Goal: Task Accomplishment & Management: Use online tool/utility

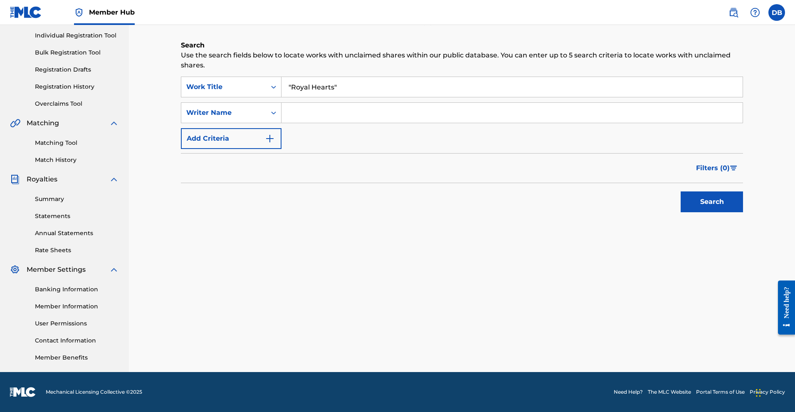
click at [602, 94] on input ""Royal Hearts"" at bounding box center [512, 87] width 461 height 20
click at [702, 212] on button "Search" at bounding box center [712, 201] width 62 height 21
click at [513, 97] on input ""Royal Hearts"" at bounding box center [512, 87] width 461 height 20
click at [300, 94] on input ""Royal Hearts" at bounding box center [512, 87] width 461 height 20
type input "Royal Hearts"
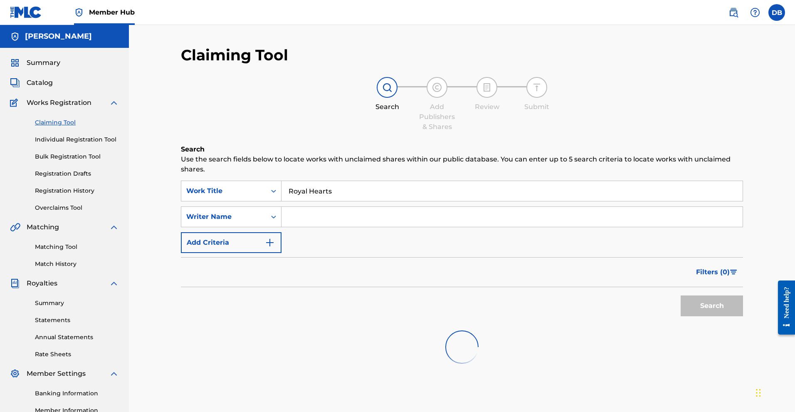
click at [72, 127] on link "Claiming Tool" at bounding box center [77, 122] width 84 height 9
click at [72, 144] on link "Individual Registration Tool" at bounding box center [77, 139] width 84 height 9
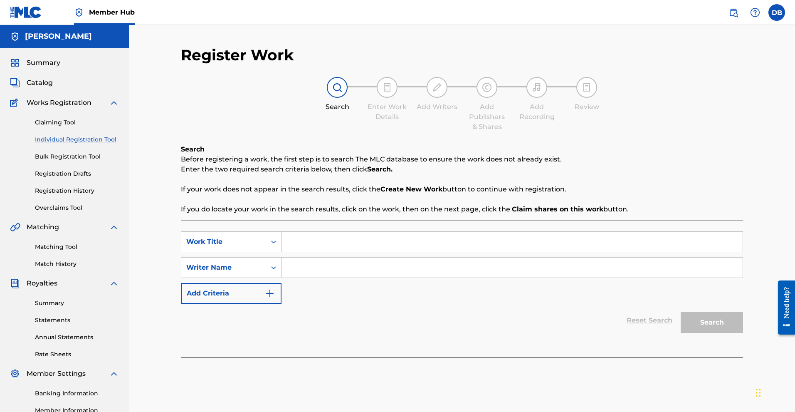
click at [321, 252] on input "Search Form" at bounding box center [512, 242] width 461 height 20
click at [82, 127] on link "Claiming Tool" at bounding box center [77, 122] width 84 height 9
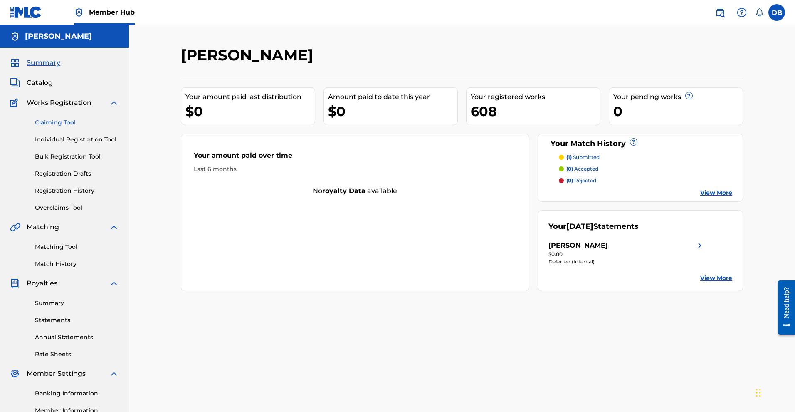
click at [72, 127] on link "Claiming Tool" at bounding box center [77, 122] width 84 height 9
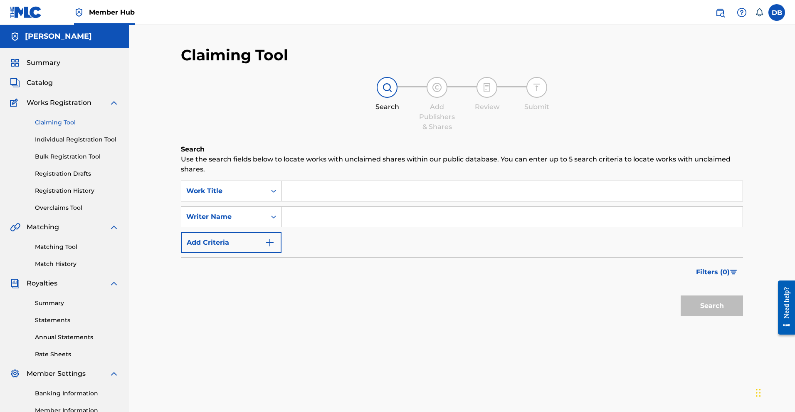
click at [307, 201] on input "Search Form" at bounding box center [512, 191] width 461 height 20
click at [702, 316] on button "Search" at bounding box center [712, 305] width 62 height 21
type input "royal heart's"
click at [702, 316] on button "Search" at bounding box center [712, 305] width 62 height 21
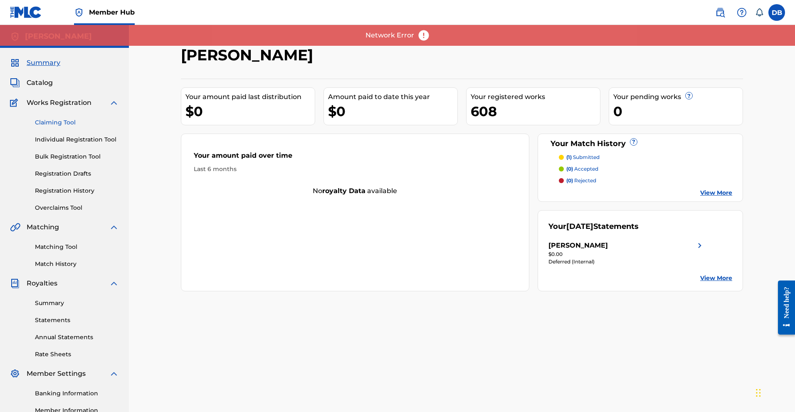
click at [72, 127] on link "Claiming Tool" at bounding box center [77, 122] width 84 height 9
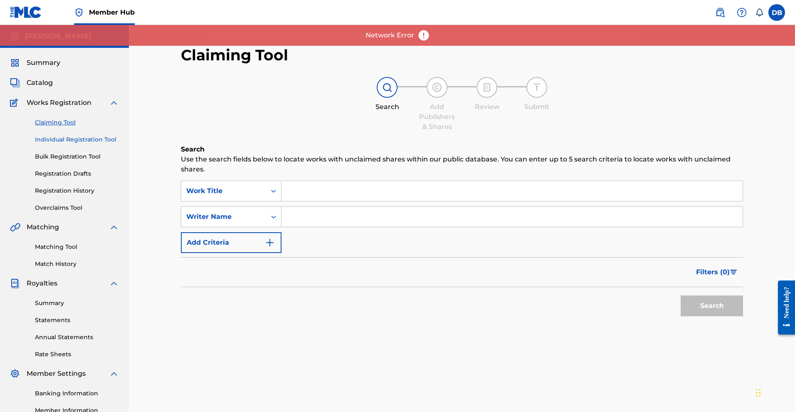
click at [80, 144] on link "Individual Registration Tool" at bounding box center [77, 139] width 84 height 9
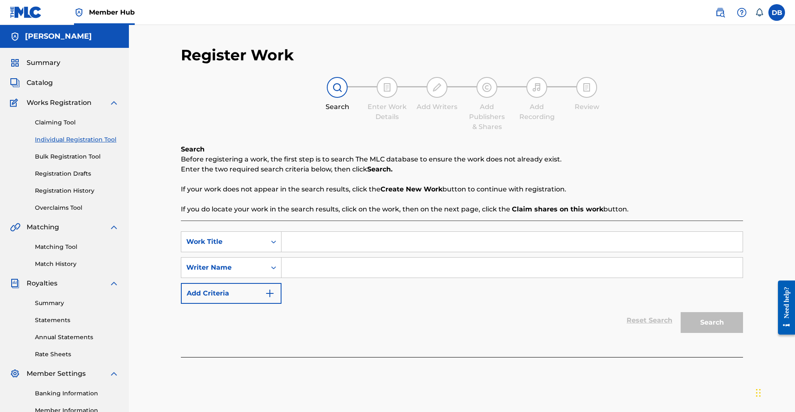
click at [297, 252] on input "Search Form" at bounding box center [512, 242] width 461 height 20
paste input "Royal Heart"
type input "Royal Heart"
click at [83, 127] on link "Claiming Tool" at bounding box center [77, 122] width 84 height 9
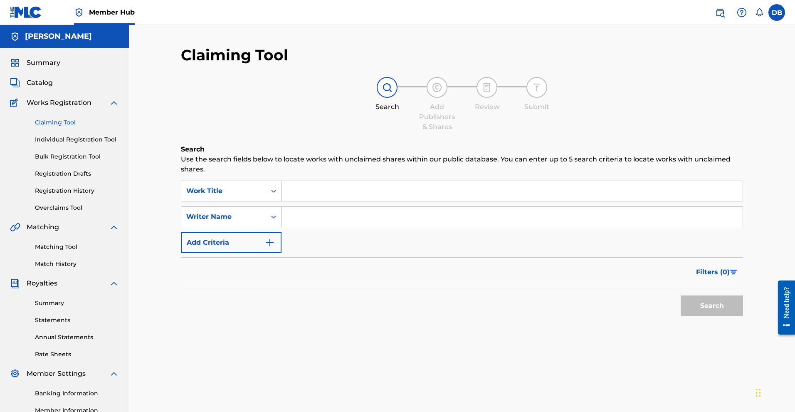
click at [311, 201] on input "Search Form" at bounding box center [512, 191] width 461 height 20
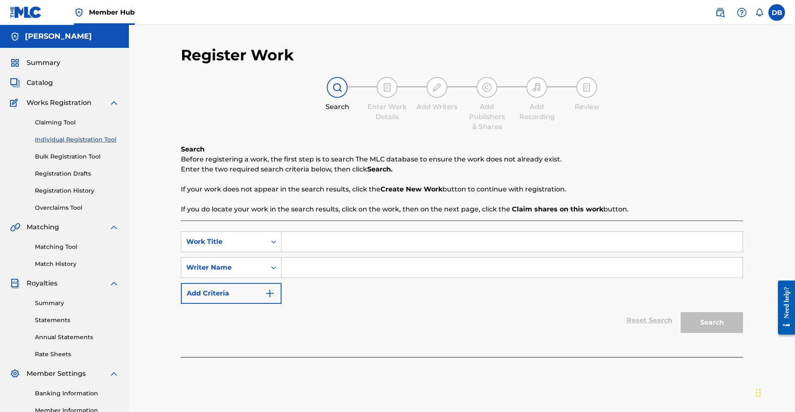
click at [313, 252] on input "Search Form" at bounding box center [512, 242] width 461 height 20
type input "h"
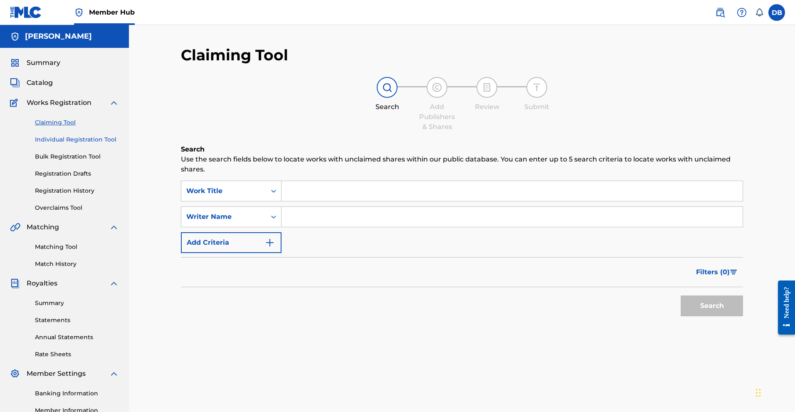
click at [94, 144] on link "Individual Registration Tool" at bounding box center [77, 139] width 84 height 9
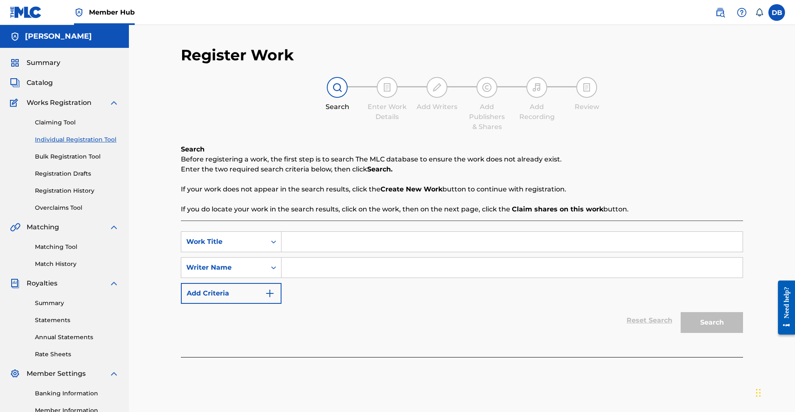
click at [94, 212] on div "Claiming Tool Individual Registration Tool Bulk Registration Tool Registration …" at bounding box center [64, 160] width 109 height 104
click at [92, 195] on link "Registration History" at bounding box center [77, 190] width 84 height 9
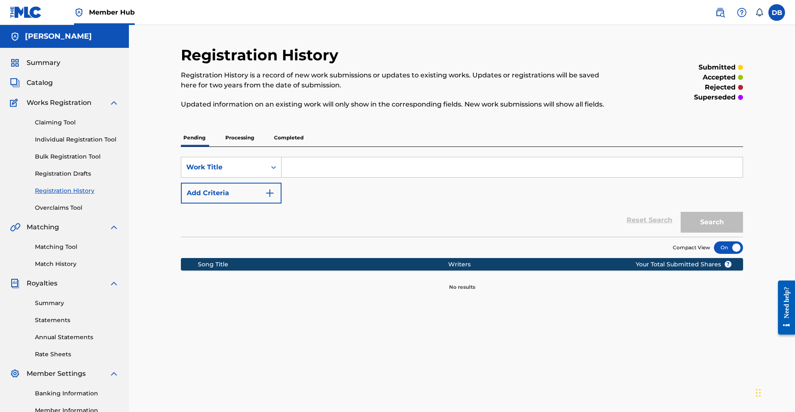
click at [86, 245] on div "Summary Catalog Works Registration Claiming Tool Individual Registration Tool B…" at bounding box center [64, 262] width 129 height 428
click at [86, 212] on link "Overclaims Tool" at bounding box center [77, 207] width 84 height 9
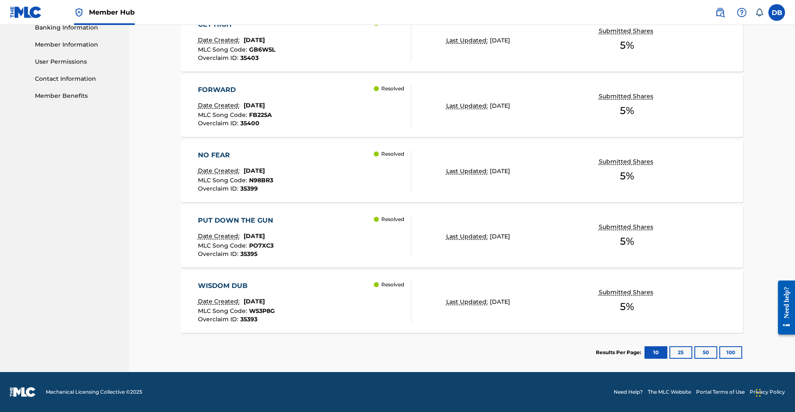
scroll to position [428, 0]
click at [693, 346] on button "25" at bounding box center [681, 352] width 23 height 12
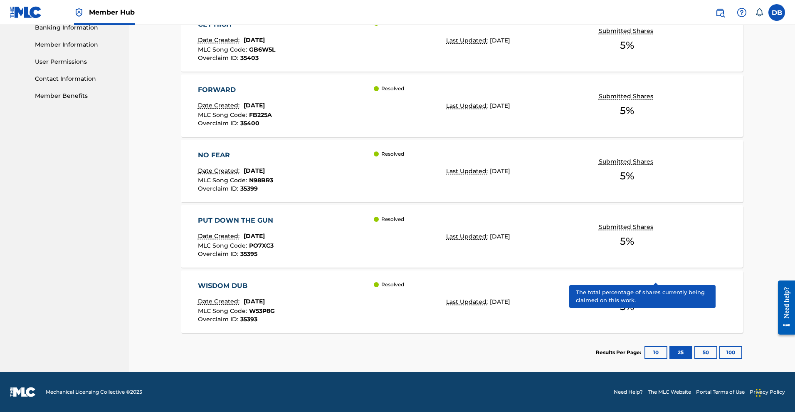
scroll to position [432, 0]
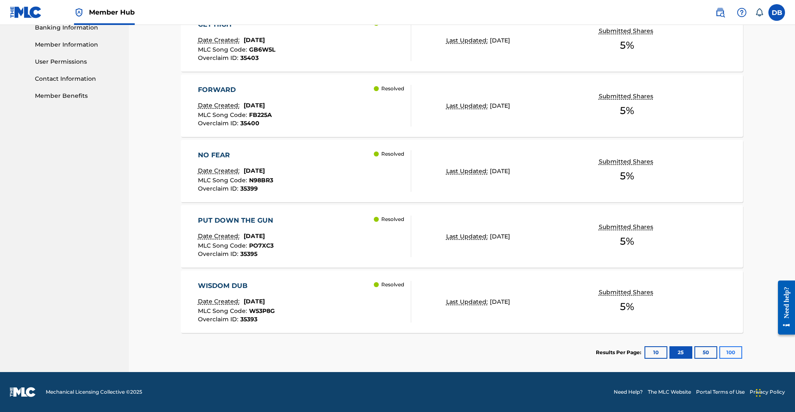
click at [742, 346] on button "100" at bounding box center [731, 352] width 23 height 12
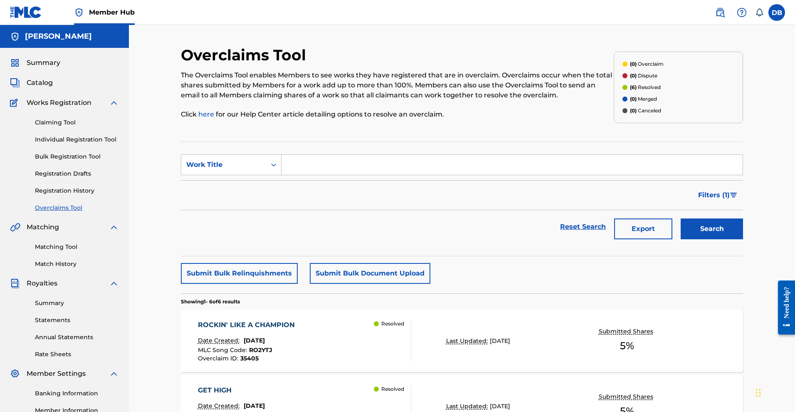
scroll to position [0, 0]
click at [80, 127] on link "Claiming Tool" at bounding box center [77, 122] width 84 height 9
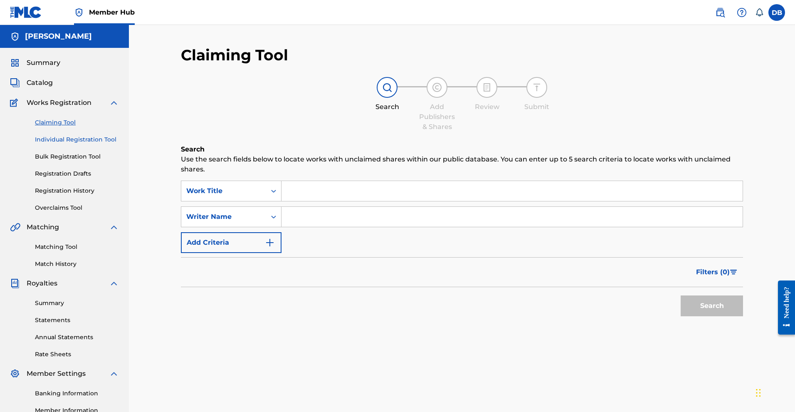
click at [94, 144] on link "Individual Registration Tool" at bounding box center [77, 139] width 84 height 9
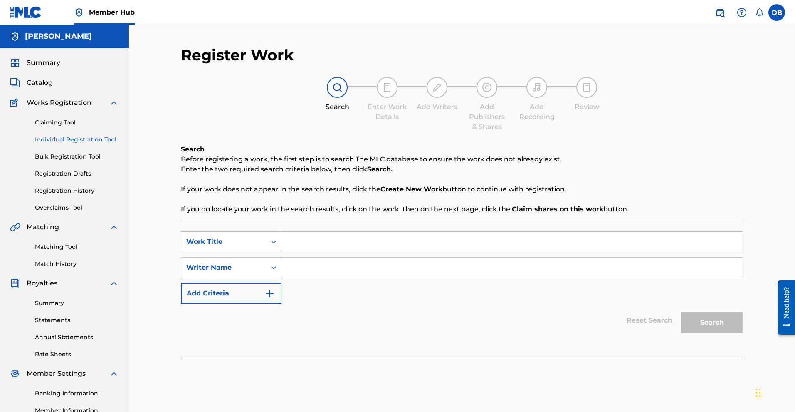
click at [307, 252] on input "Search Form" at bounding box center [512, 242] width 461 height 20
type input "royal hearts"
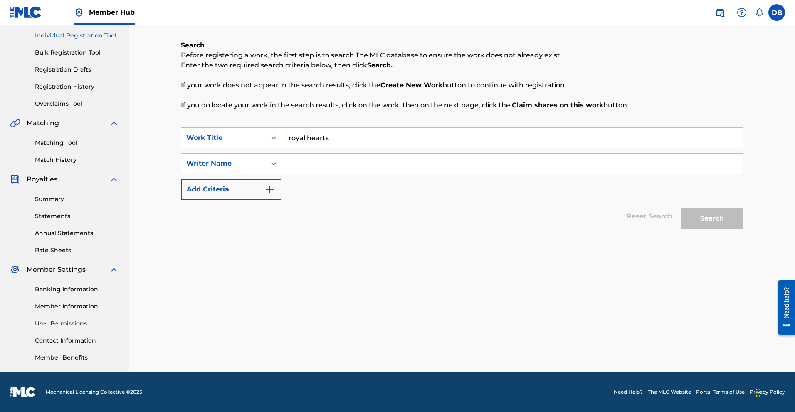
scroll to position [167, 0]
click at [81, 212] on link "Statements" at bounding box center [77, 216] width 84 height 9
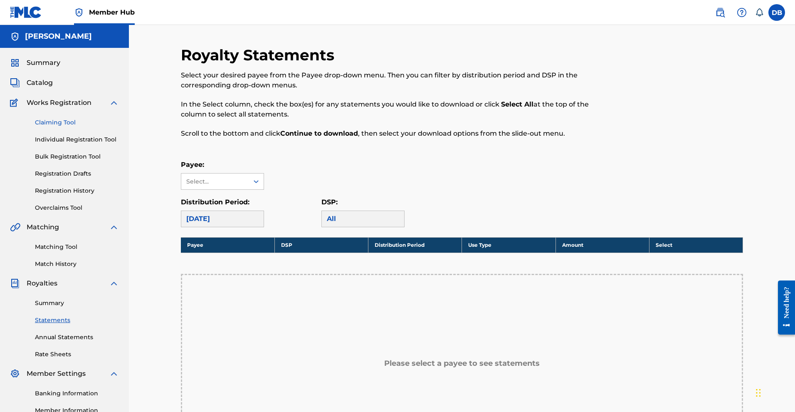
click at [72, 127] on link "Claiming Tool" at bounding box center [77, 122] width 84 height 9
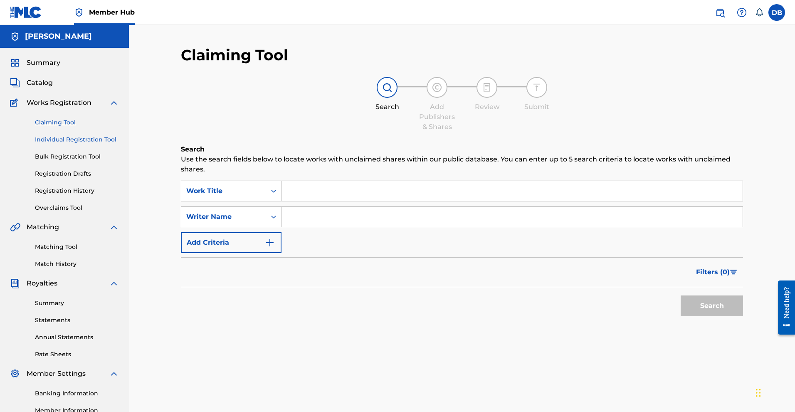
click at [72, 144] on link "Individual Registration Tool" at bounding box center [77, 139] width 84 height 9
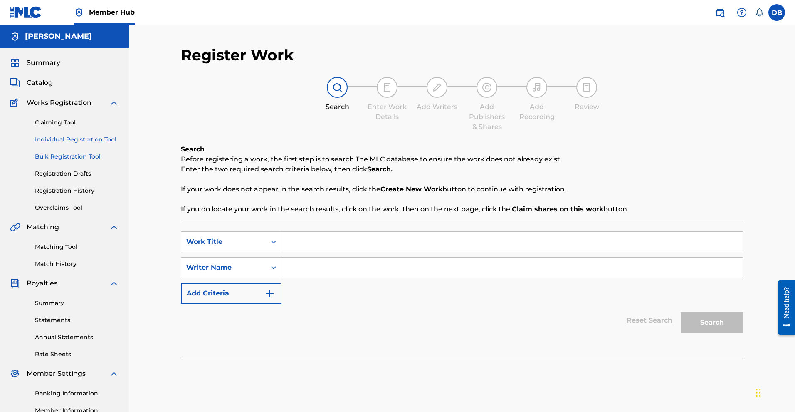
click at [77, 161] on link "Bulk Registration Tool" at bounding box center [77, 156] width 84 height 9
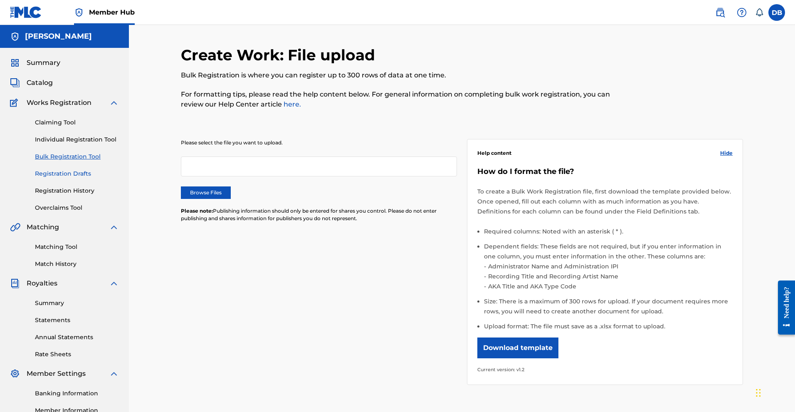
click at [79, 178] on link "Registration Drafts" at bounding box center [77, 173] width 84 height 9
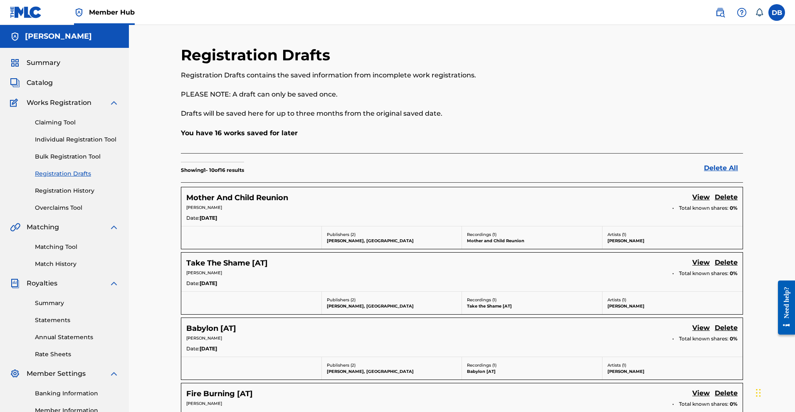
click at [97, 212] on div "Claiming Tool Individual Registration Tool Bulk Registration Tool Registration …" at bounding box center [64, 160] width 109 height 104
click at [97, 195] on link "Registration History" at bounding box center [77, 190] width 84 height 9
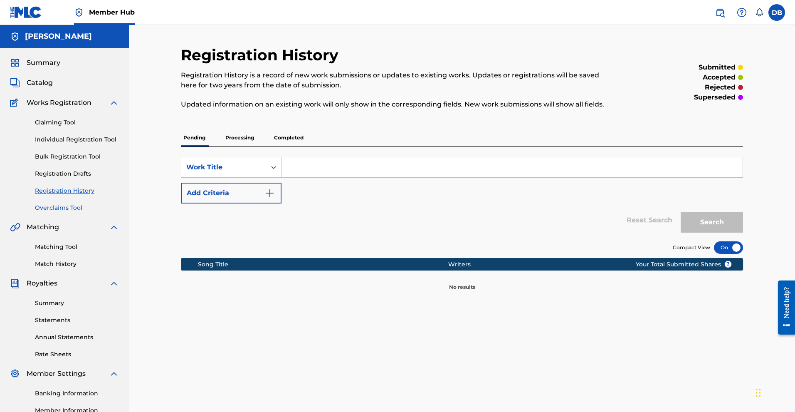
click at [86, 212] on link "Overclaims Tool" at bounding box center [77, 207] width 84 height 9
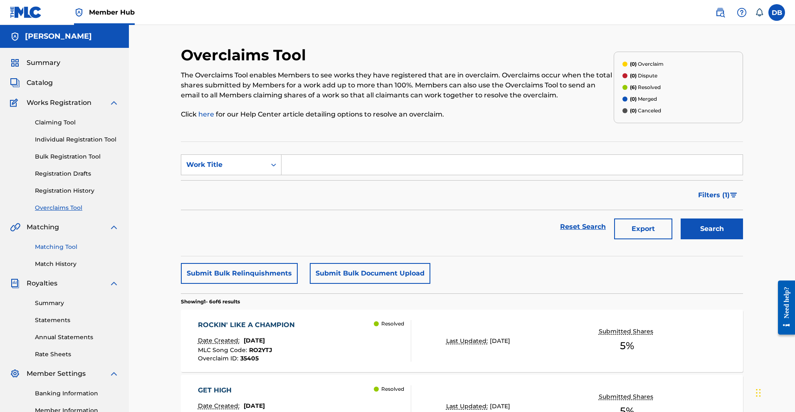
click at [77, 251] on link "Matching Tool" at bounding box center [77, 246] width 84 height 9
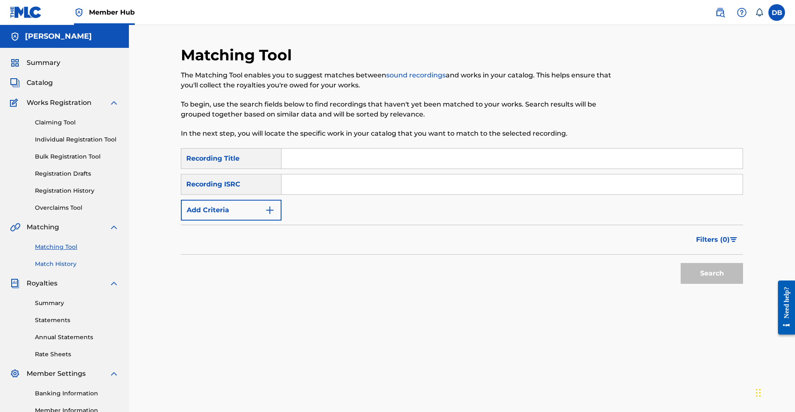
click at [72, 268] on link "Match History" at bounding box center [77, 264] width 84 height 9
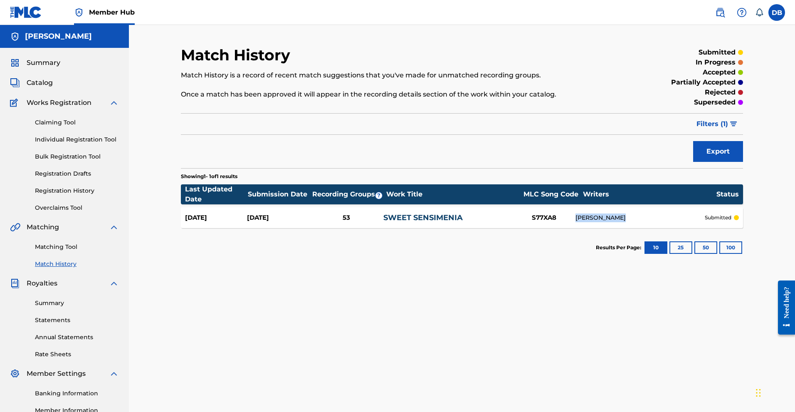
drag, startPoint x: 754, startPoint y: 235, endPoint x: 603, endPoint y: 246, distance: 151.4
click at [603, 228] on div "[DATE] [DATE] 53 SWEET SENSIMENIA S77XA8 [PERSON_NAME] submitted" at bounding box center [462, 217] width 562 height 21
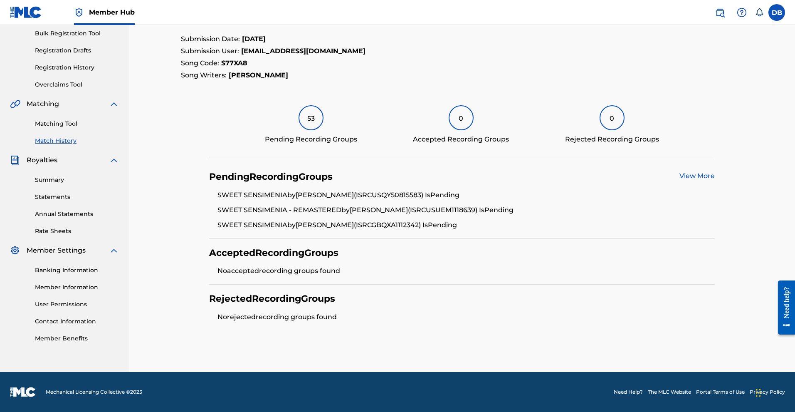
scroll to position [171, 0]
click at [65, 177] on link "Summary" at bounding box center [77, 180] width 84 height 9
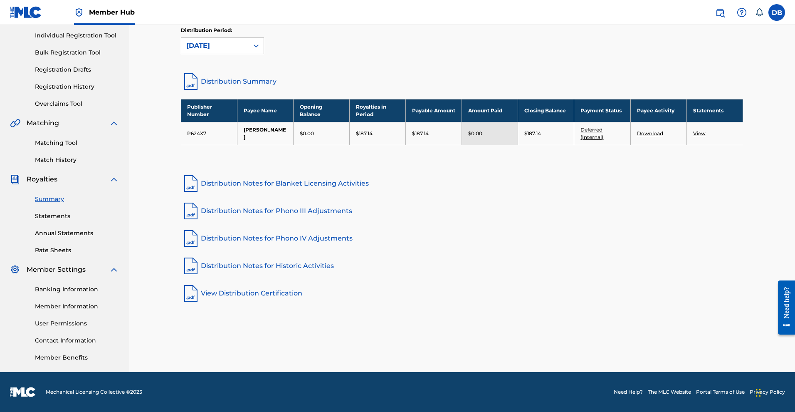
scroll to position [154, 0]
click at [70, 218] on link "Statements" at bounding box center [77, 216] width 84 height 9
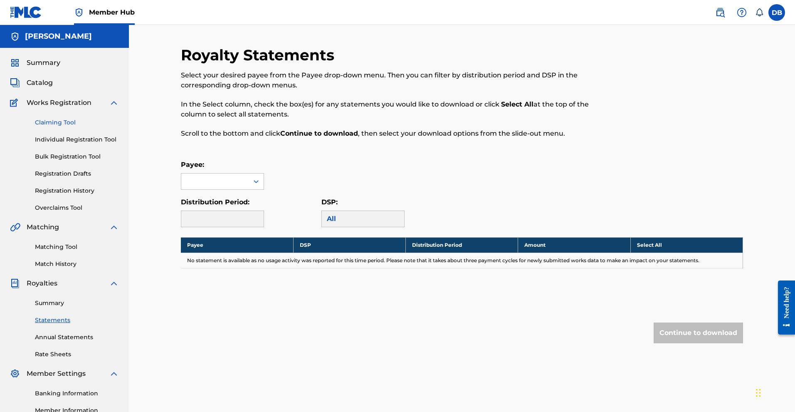
click at [74, 127] on link "Claiming Tool" at bounding box center [77, 122] width 84 height 9
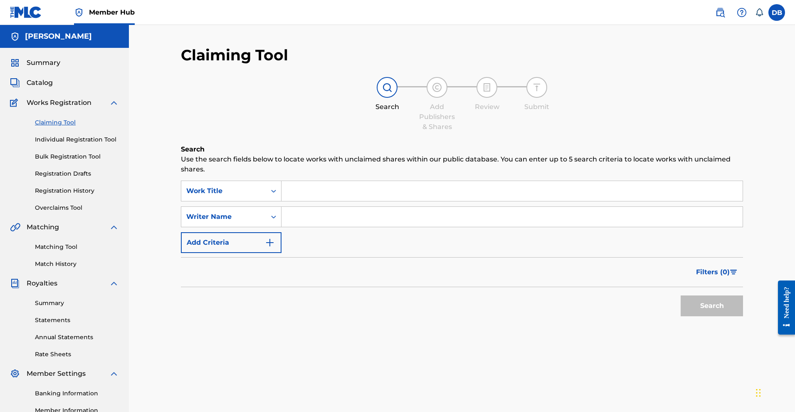
click at [329, 217] on div "Search Form" at bounding box center [513, 216] width 462 height 21
click at [330, 200] on input "Search Form" at bounding box center [512, 191] width 461 height 20
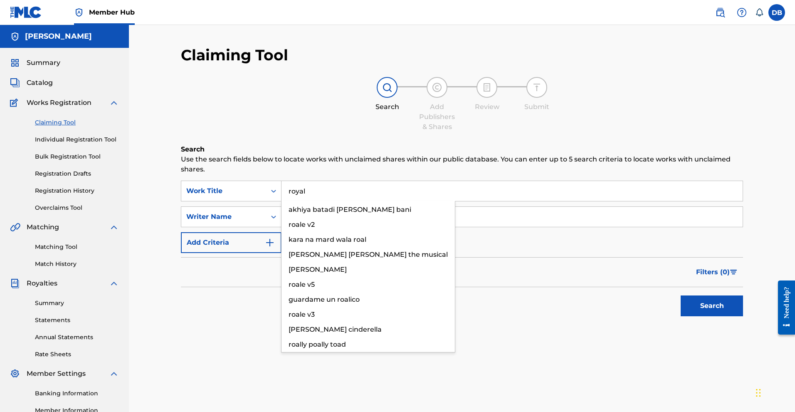
click at [330, 200] on input "royal" at bounding box center [512, 191] width 461 height 20
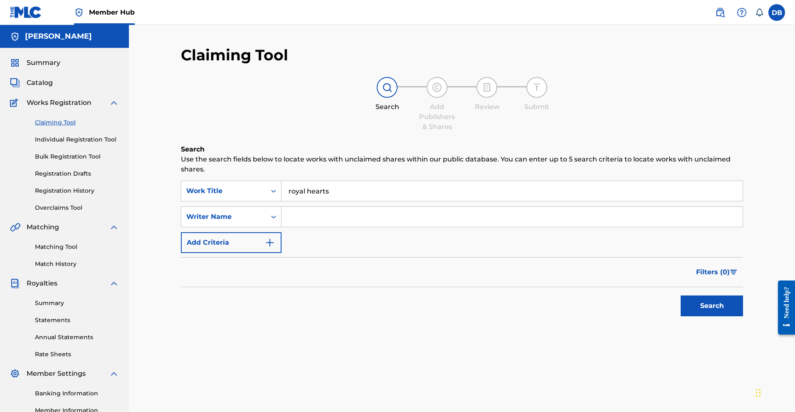
click at [702, 316] on button "Search" at bounding box center [712, 305] width 62 height 21
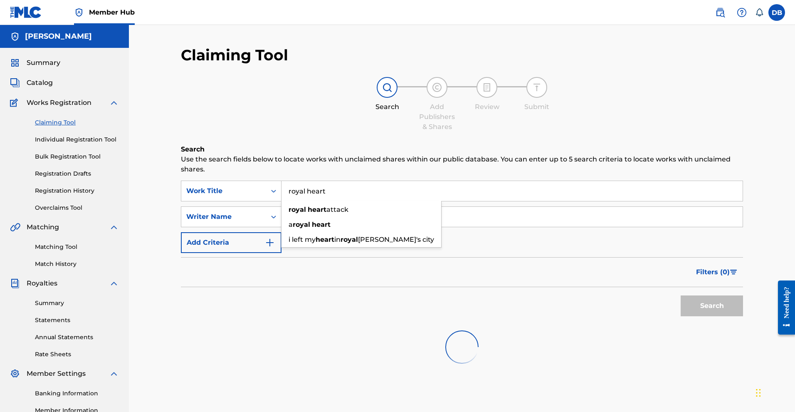
type input "royal heart"
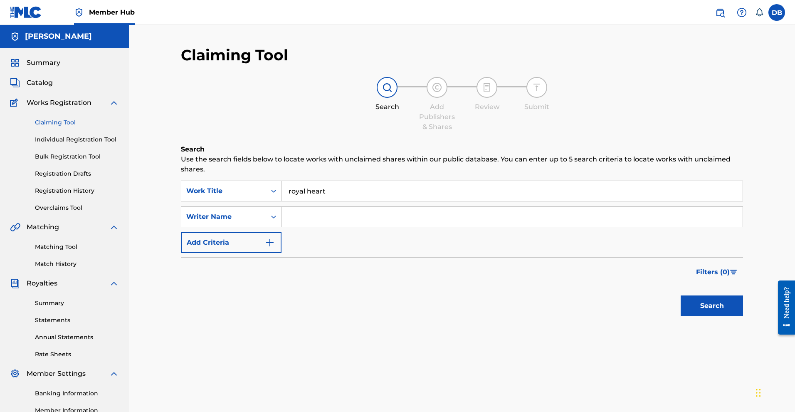
click at [84, 127] on link "Claiming Tool" at bounding box center [77, 122] width 84 height 9
click at [685, 316] on button "Search" at bounding box center [712, 305] width 62 height 21
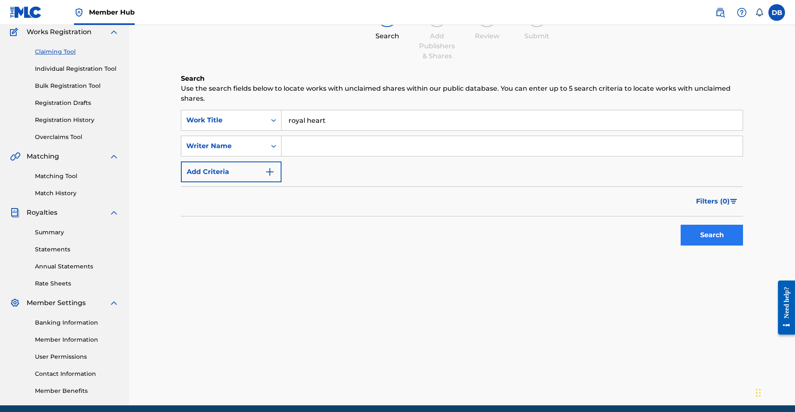
scroll to position [98, 0]
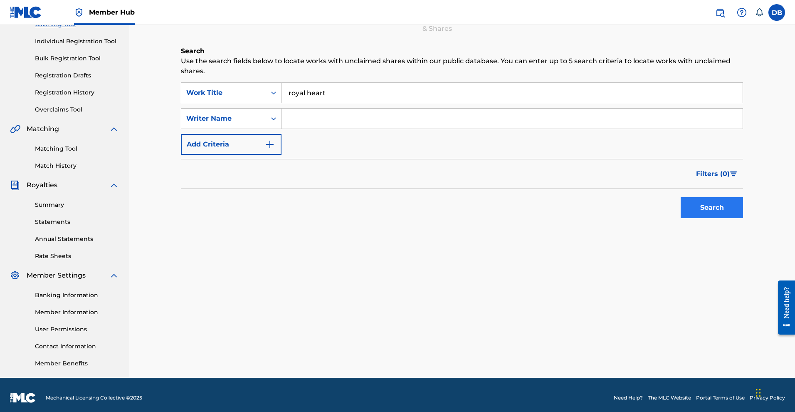
click at [708, 218] on button "Search" at bounding box center [712, 207] width 62 height 21
